Goal: Task Accomplishment & Management: Complete application form

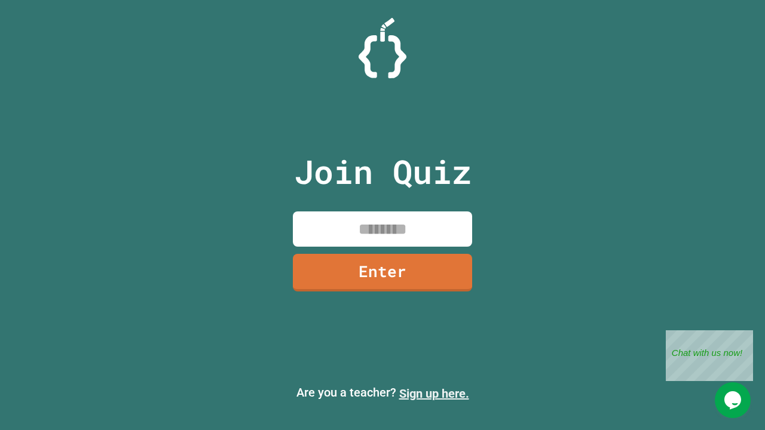
click at [434, 394] on link "Sign up here." at bounding box center [434, 394] width 70 height 14
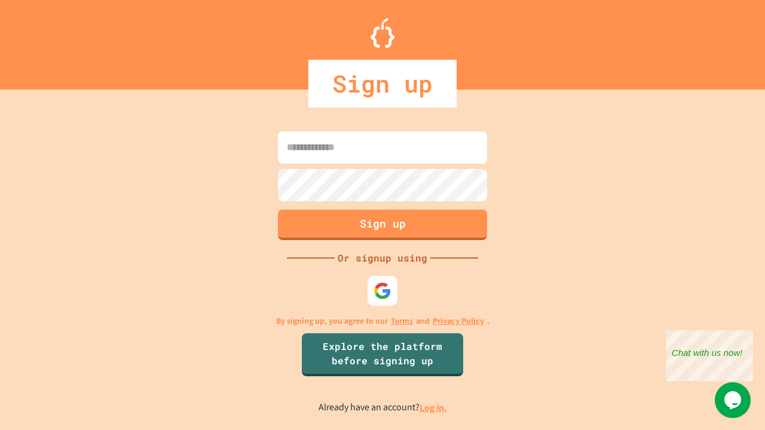
click at [434, 408] on link "Log in." at bounding box center [433, 408] width 27 height 13
